Goal: Navigation & Orientation: Find specific page/section

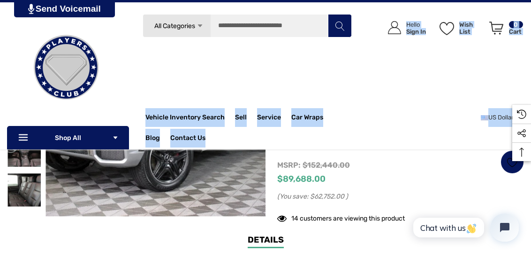
drag, startPoint x: 530, startPoint y: 40, endPoint x: 533, endPoint y: 65, distance: 25.5
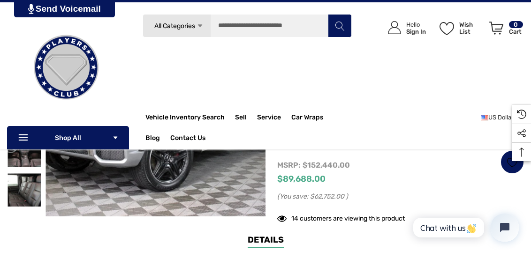
click at [432, 93] on div "Icon User Account Icon User Account Hello Sign In Wish List Wish List Wish List…" at bounding box center [438, 64] width 172 height 100
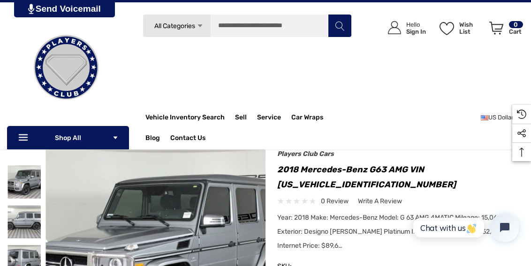
scroll to position [13, 0]
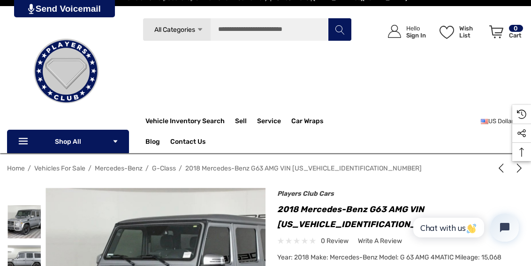
click at [126, 168] on span "Mercedes-Benz" at bounding box center [119, 169] width 48 height 8
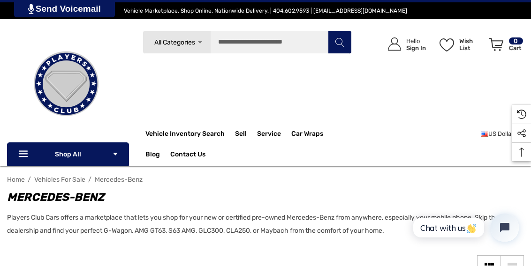
click at [2, 9] on div "Vehicle Marketplace. Shop Online. Nationwide Delivery. | 404.602.9593 | [EMAIL_…" at bounding box center [265, 10] width 531 height 16
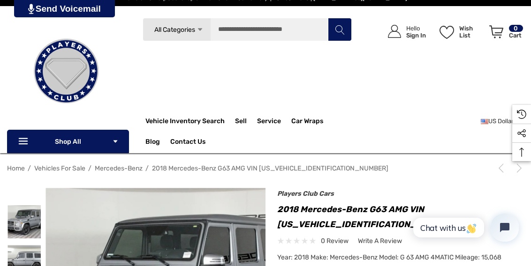
scroll to position [204, 0]
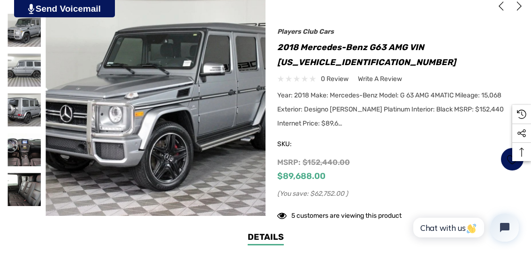
drag, startPoint x: 0, startPoint y: 0, endPoint x: 360, endPoint y: 13, distance: 360.3
click at [360, 13] on div at bounding box center [265, 111] width 517 height 231
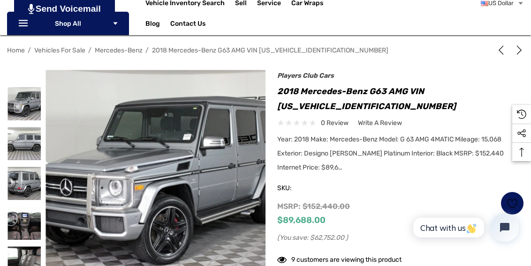
scroll to position [133, 0]
